Goal: Task Accomplishment & Management: Use online tool/utility

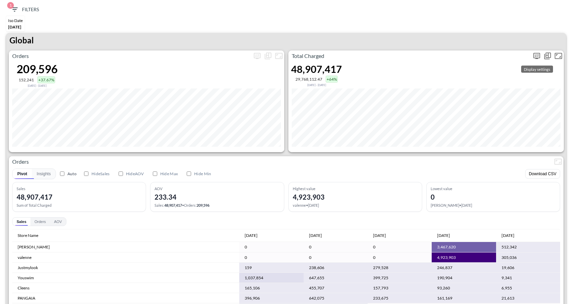
click at [540, 53] on icon "more" at bounding box center [537, 56] width 8 height 8
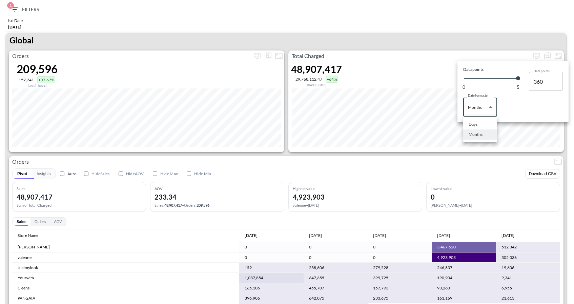
click at [492, 106] on body "BI.P.EYE, Interactive Analytics Dashboards 1 Filters Iso Date Jun 01, 2025 Glob…" at bounding box center [287, 152] width 574 height 304
click at [471, 124] on div "Days" at bounding box center [473, 124] width 9 height 6
type input "Days"
type input "124"
click at [440, 30] on div at bounding box center [287, 152] width 574 height 304
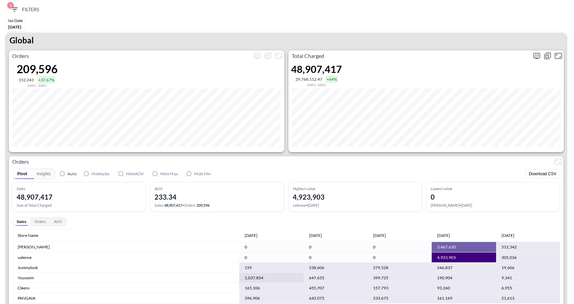
click at [542, 53] on div "Show as…" at bounding box center [547, 55] width 11 height 11
click at [537, 54] on icon "more" at bounding box center [537, 55] width 4 height 3
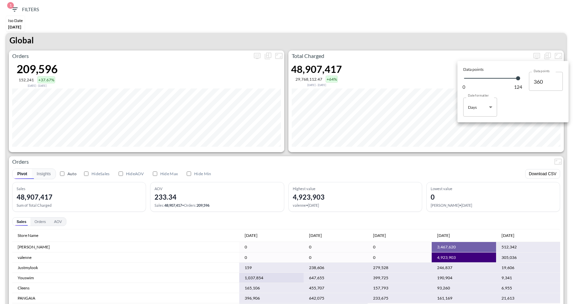
click at [477, 106] on body "BI.P.EYE, Interactive Analytics Dashboards 1 Filters Iso Date Jun 01, 2025 Glob…" at bounding box center [287, 152] width 574 height 304
click at [479, 135] on div "Months" at bounding box center [476, 134] width 14 height 6
type input "Months"
click at [476, 154] on div at bounding box center [287, 152] width 574 height 304
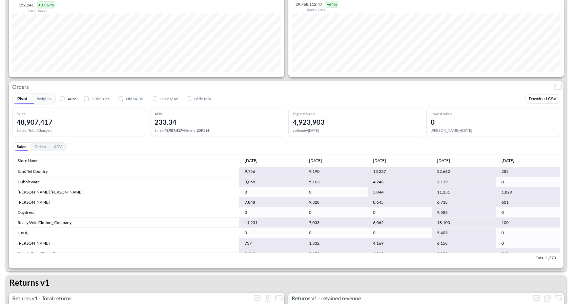
scroll to position [2983, 0]
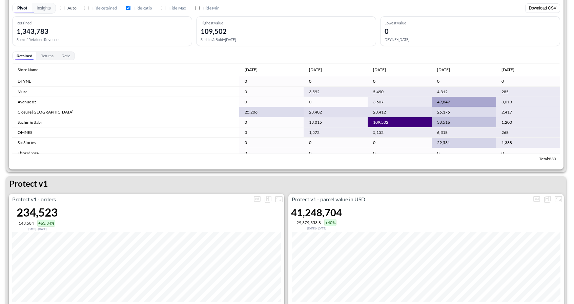
scroll to position [866, 0]
